Goal: Task Accomplishment & Management: Manage account settings

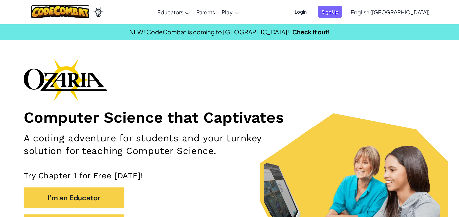
click at [79, 8] on img at bounding box center [60, 12] width 59 height 14
click at [276, 95] on div "Computer Science that Captivates A coding adventure for students and your turnk…" at bounding box center [229, 149] width 412 height 183
click at [311, 8] on span "Login" at bounding box center [300, 12] width 20 height 12
